Goal: Task Accomplishment & Management: Manage account settings

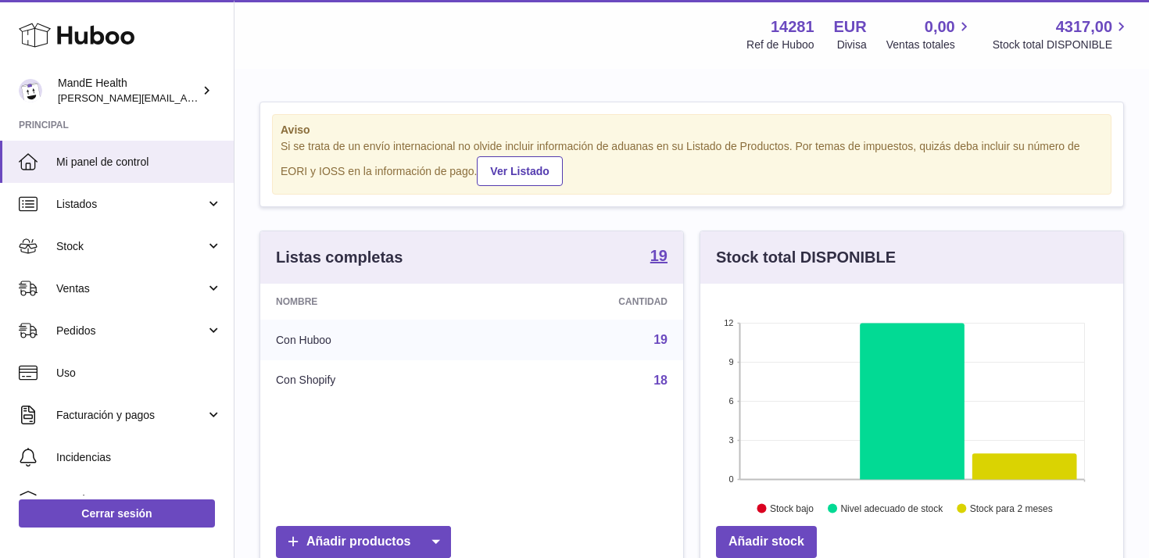
scroll to position [244, 423]
click at [102, 41] on use at bounding box center [77, 35] width 116 height 24
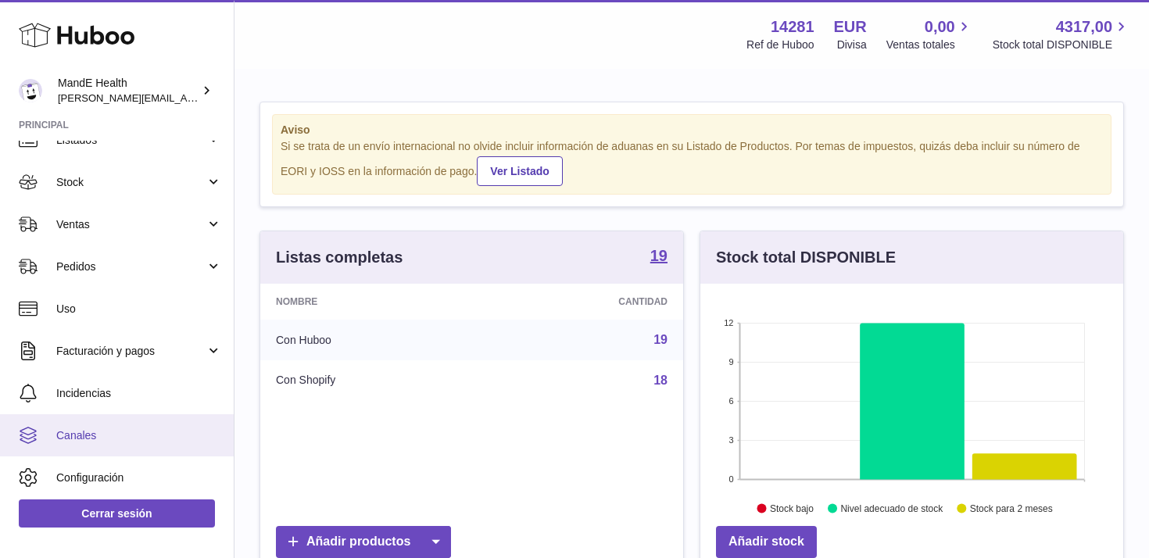
scroll to position [109, 0]
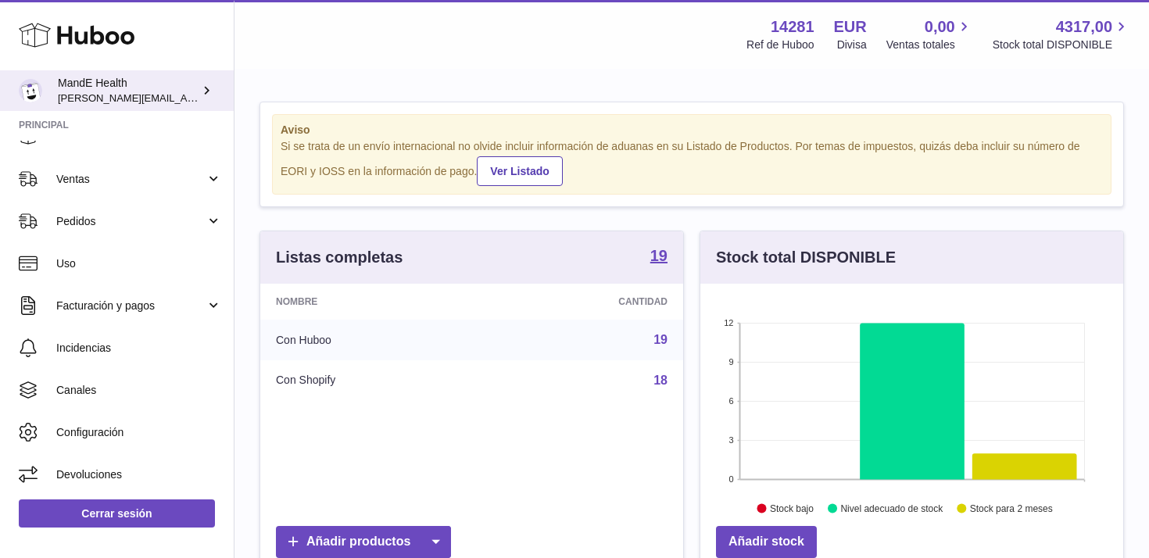
click at [124, 98] on span "[PERSON_NAME][EMAIL_ADDRESS][PERSON_NAME][DOMAIN_NAME]" at bounding box center [227, 97] width 339 height 13
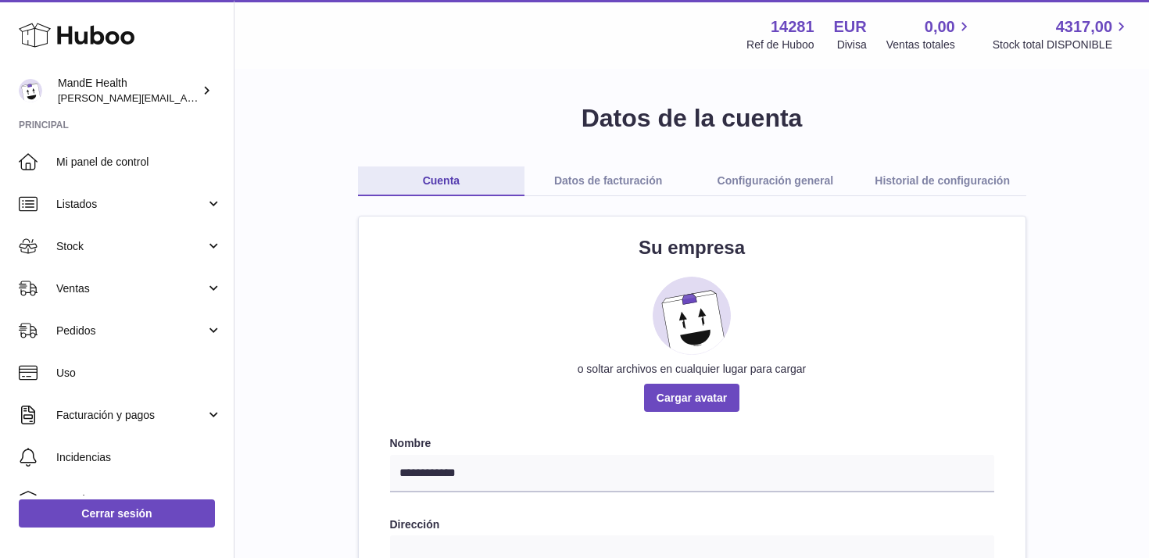
click at [807, 185] on link "Configuración general" at bounding box center [775, 181] width 167 height 30
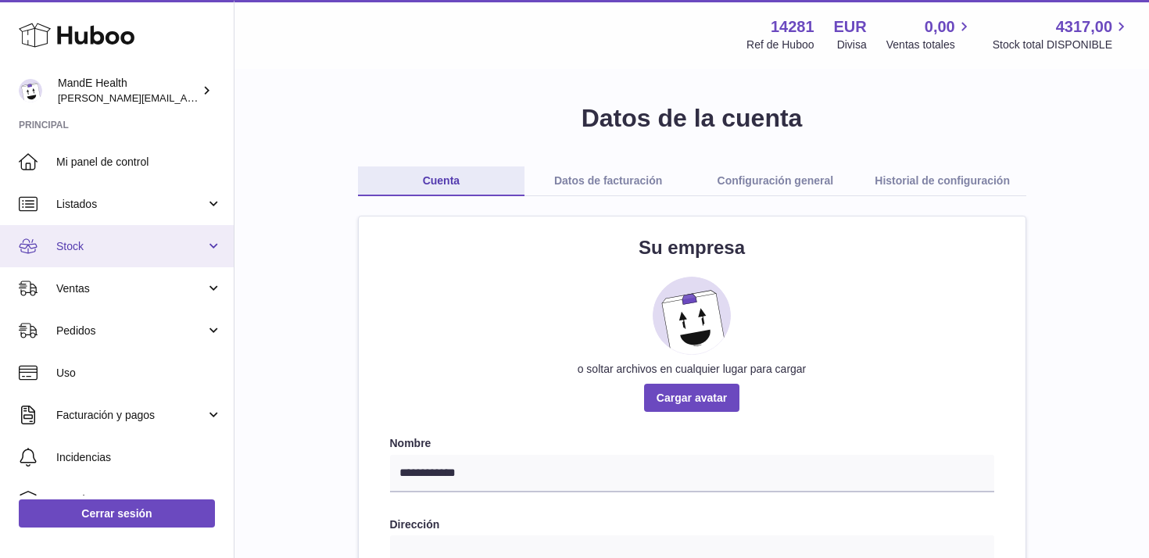
scroll to position [109, 0]
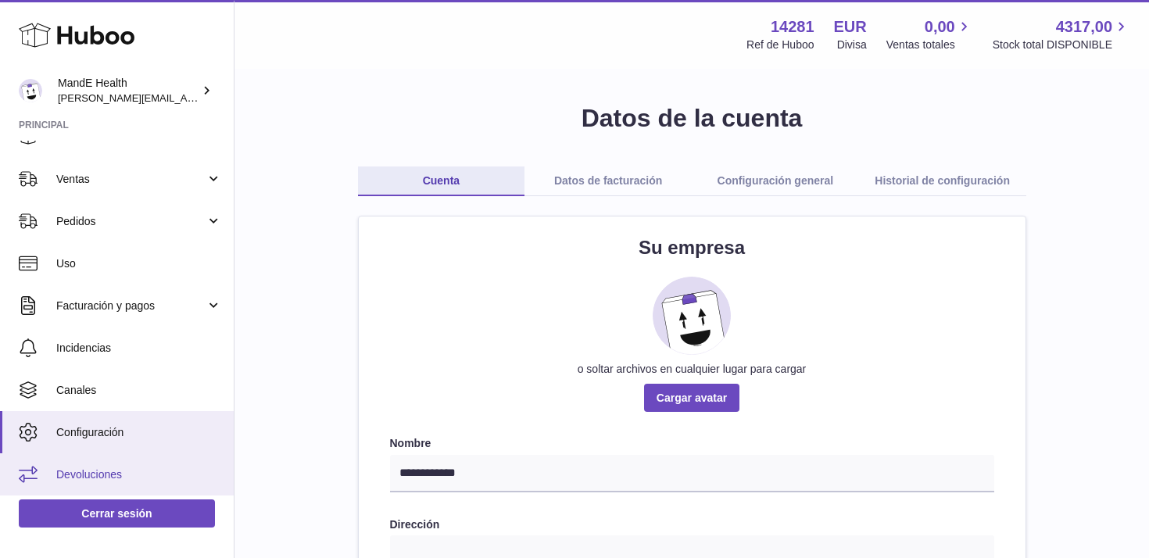
click at [81, 465] on link "Devoluciones" at bounding box center [117, 474] width 234 height 42
